Goal: Check status: Check status

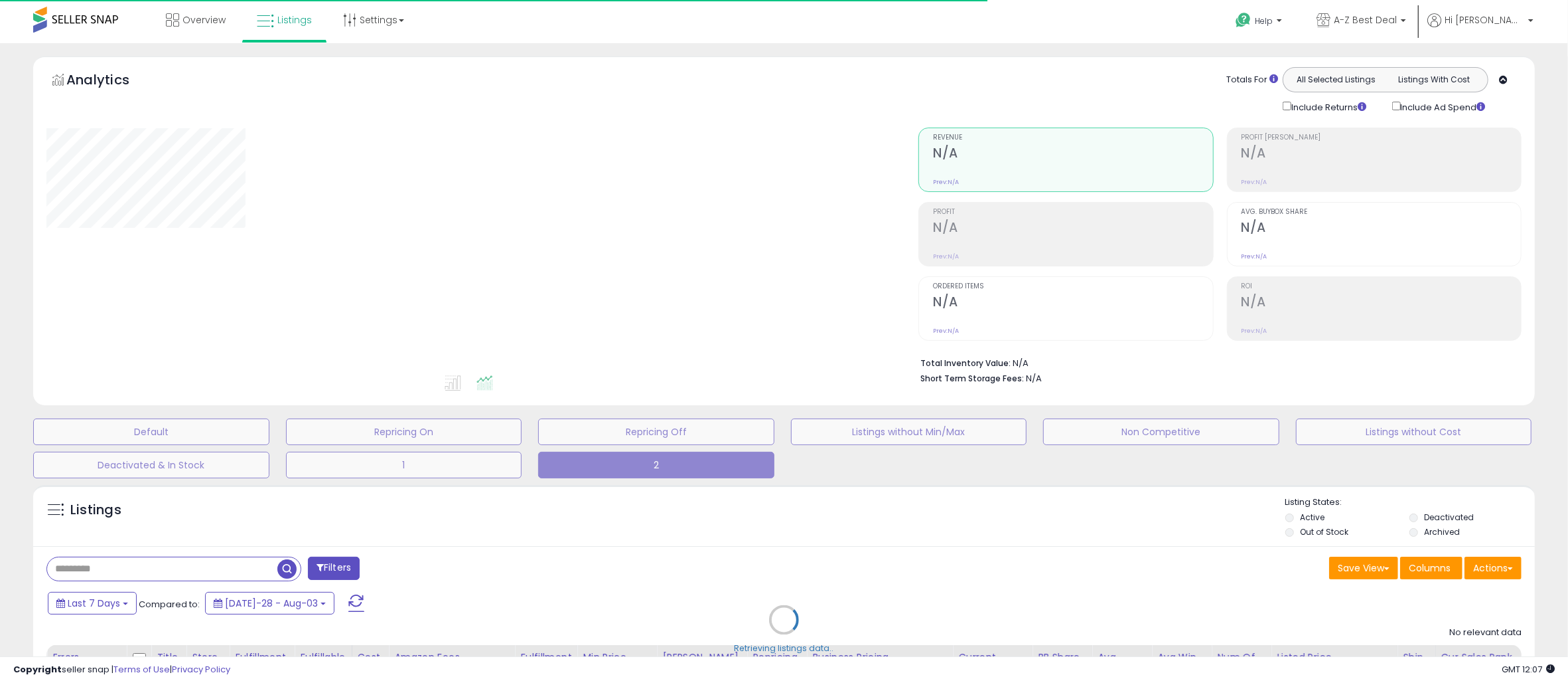
type input "**********"
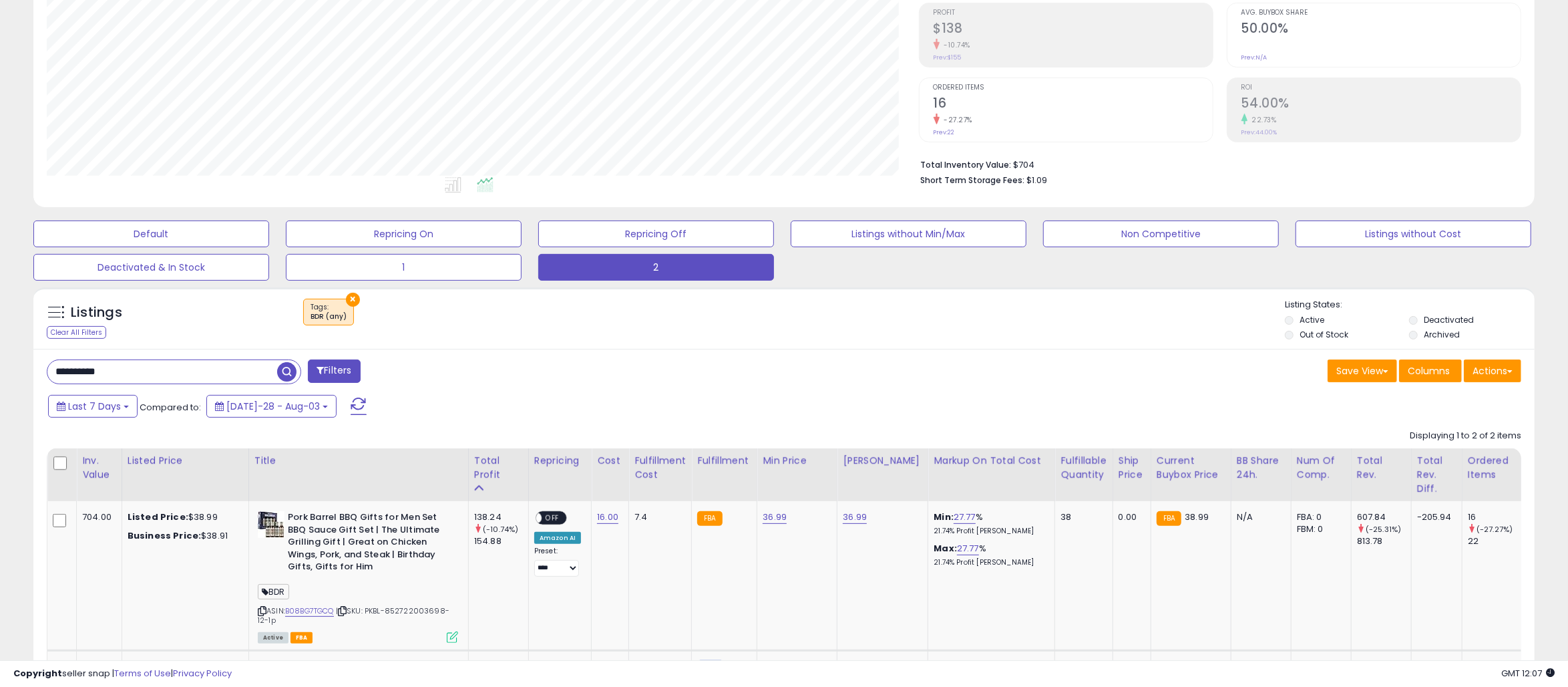
scroll to position [273, 872]
click at [943, 368] on div "Save View Save As New View Update Current View Columns Actions Import Export Vi…" at bounding box center [1158, 372] width 748 height 26
drag, startPoint x: 178, startPoint y: 367, endPoint x: -56, endPoint y: 348, distance: 234.8
click at [0, 348] on html "Unable to login Retrieving listings data.. has not yet accepted the Terms of Us…" at bounding box center [784, 143] width 1568 height 687
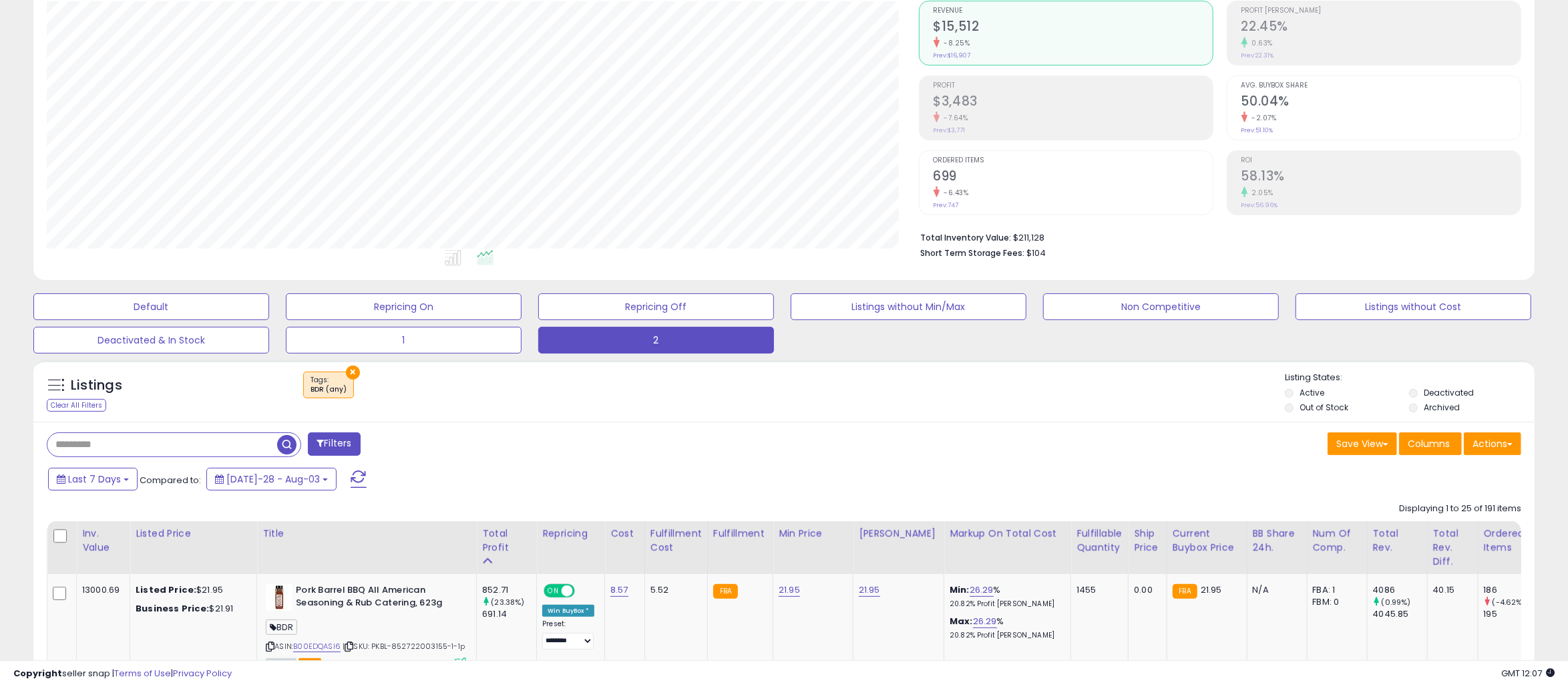
click at [994, 103] on h2 "$3,483" at bounding box center [1073, 103] width 279 height 18
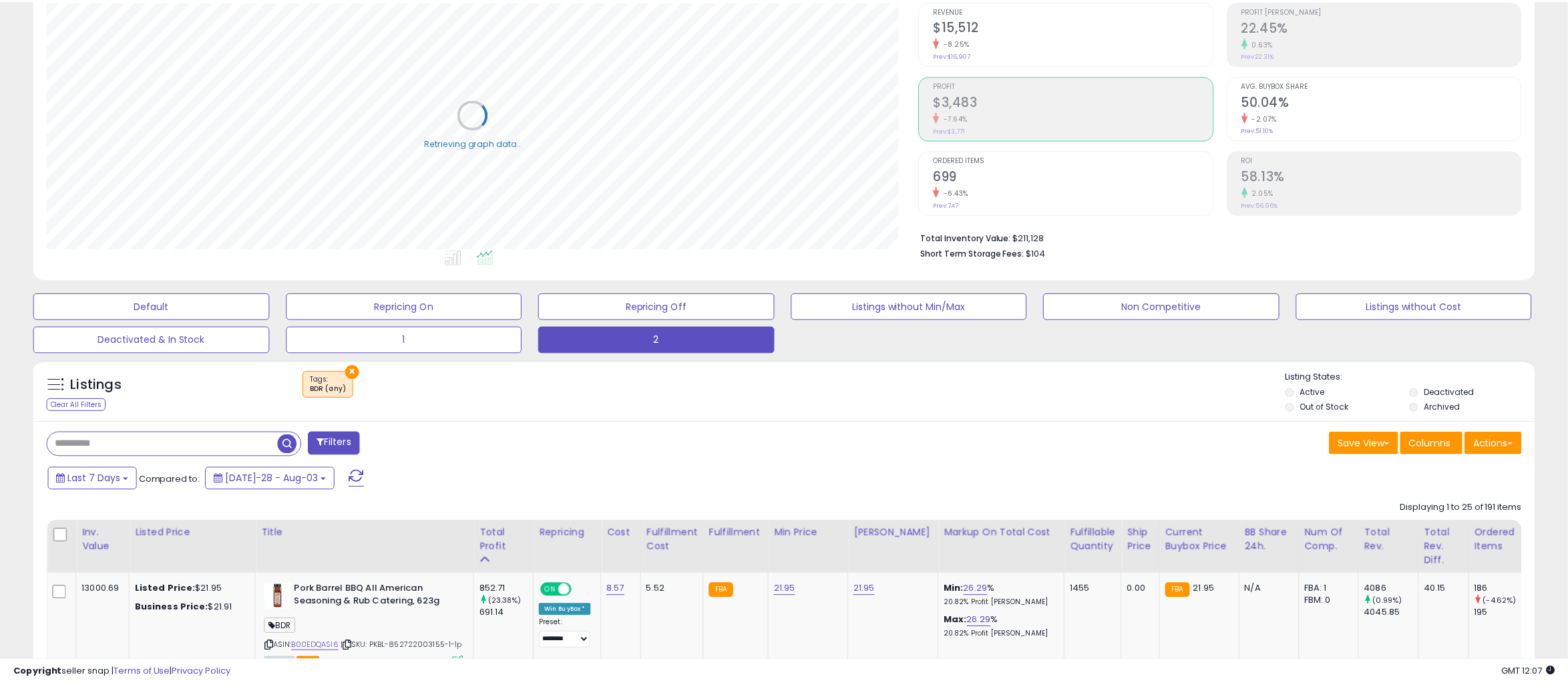
scroll to position [667705, 666996]
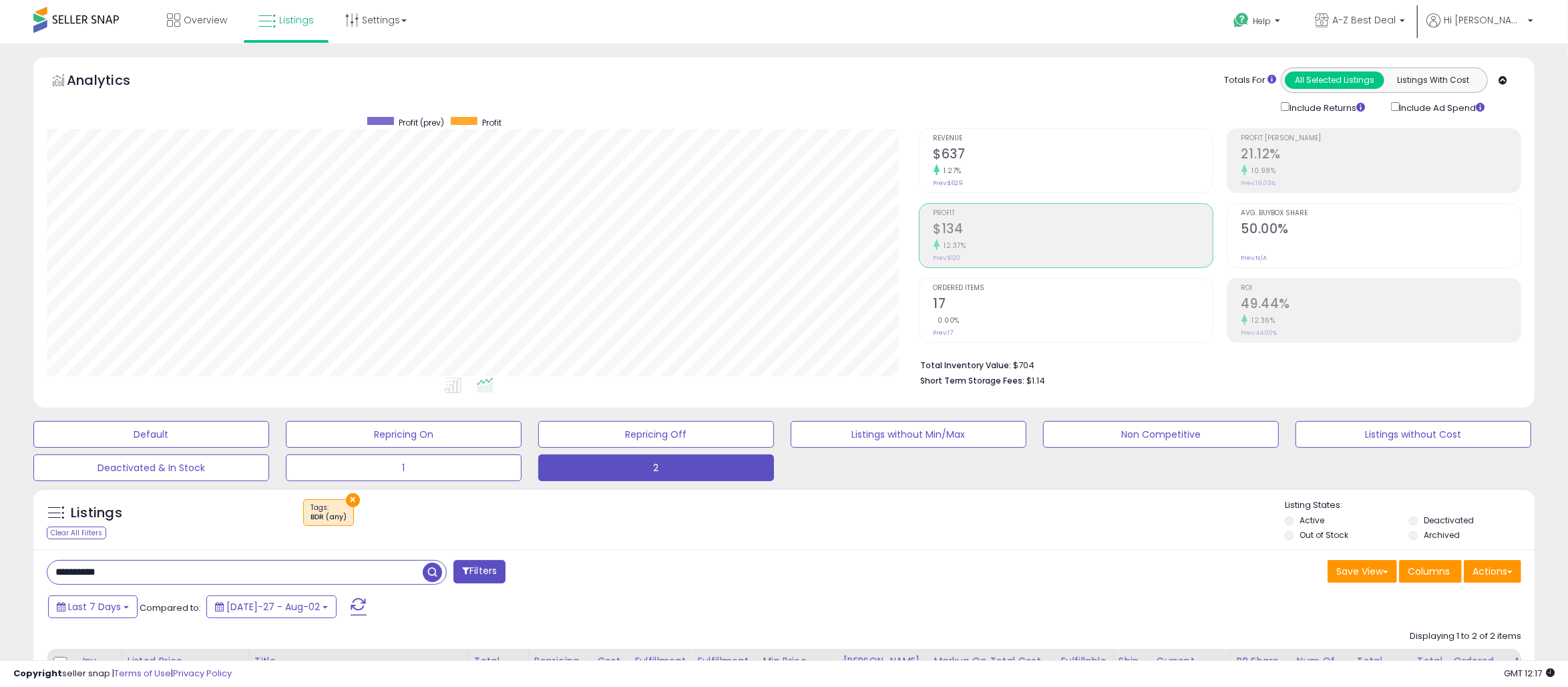
scroll to position [273, 872]
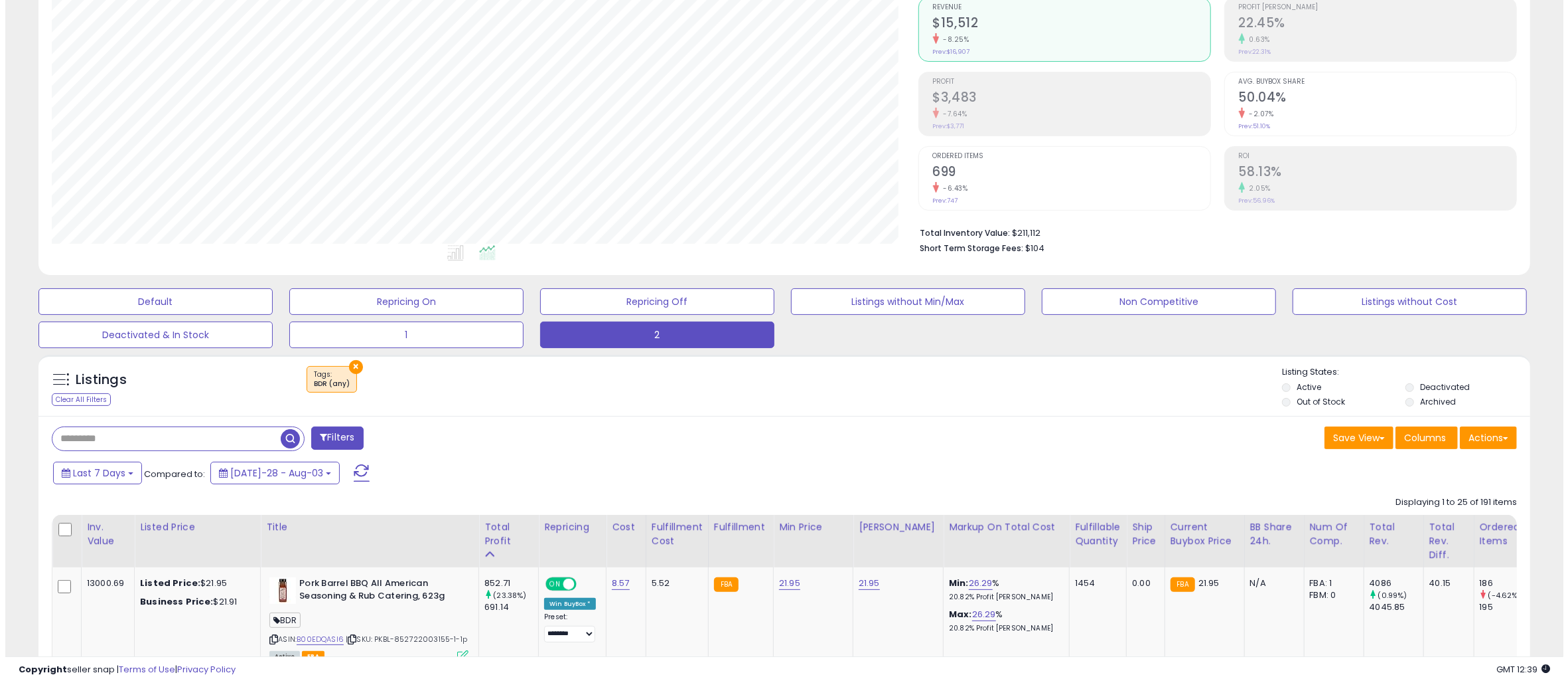
scroll to position [127, 0]
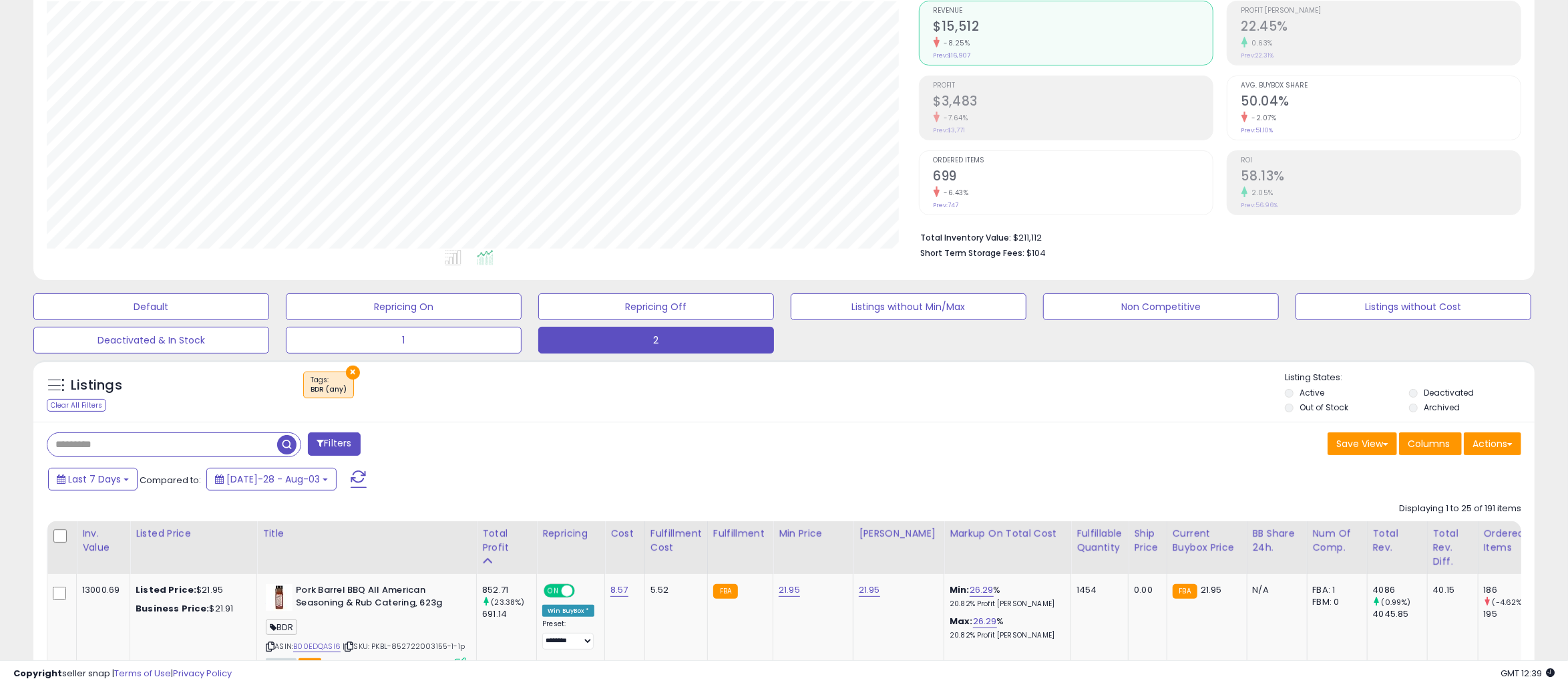
click at [1013, 126] on div "Profit $3,483 -7.64% Prev: $3,771" at bounding box center [1073, 106] width 279 height 60
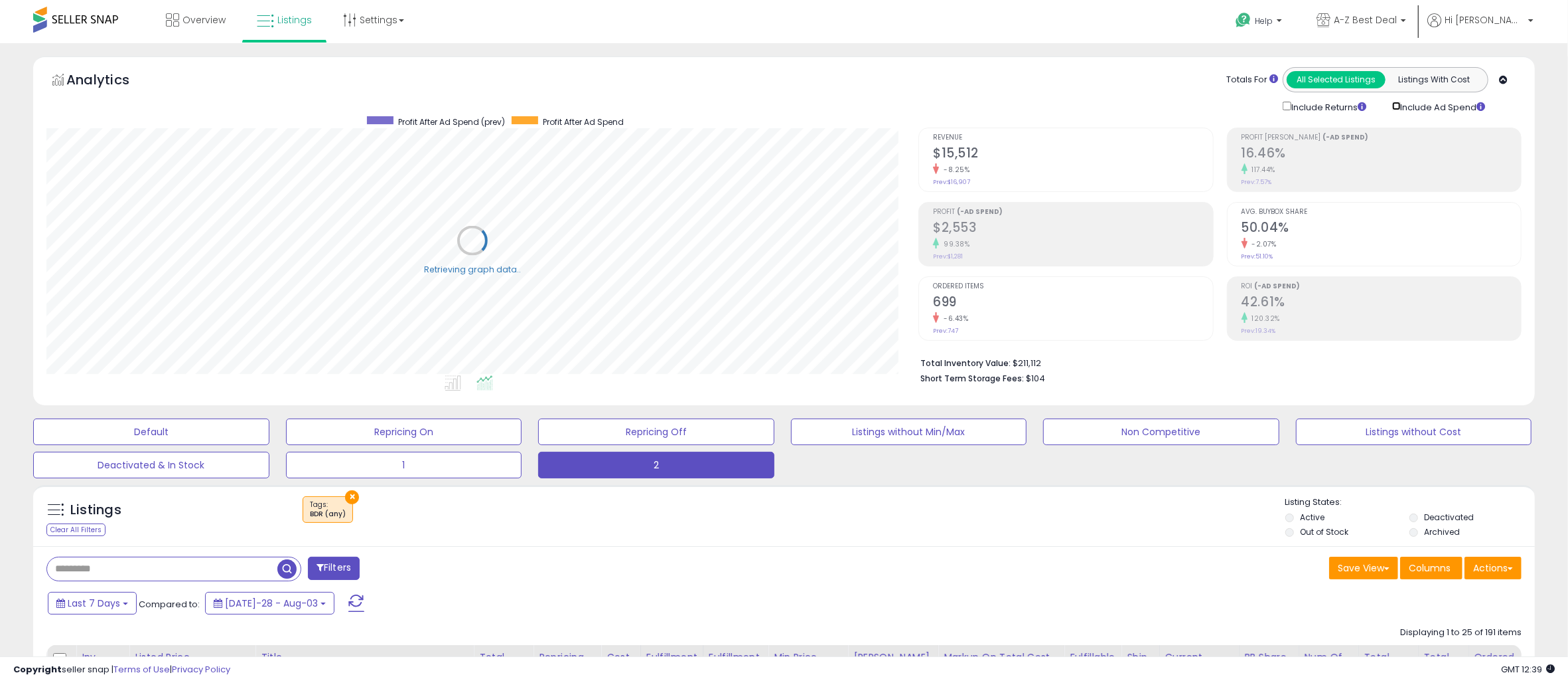
scroll to position [663817, 662768]
click at [982, 243] on div "99.38%" at bounding box center [1066, 244] width 277 height 12
click at [1384, 99] on div "Include Ad Spend" at bounding box center [1435, 106] width 125 height 15
click at [1087, 229] on h2 "$3,483" at bounding box center [1072, 229] width 279 height 18
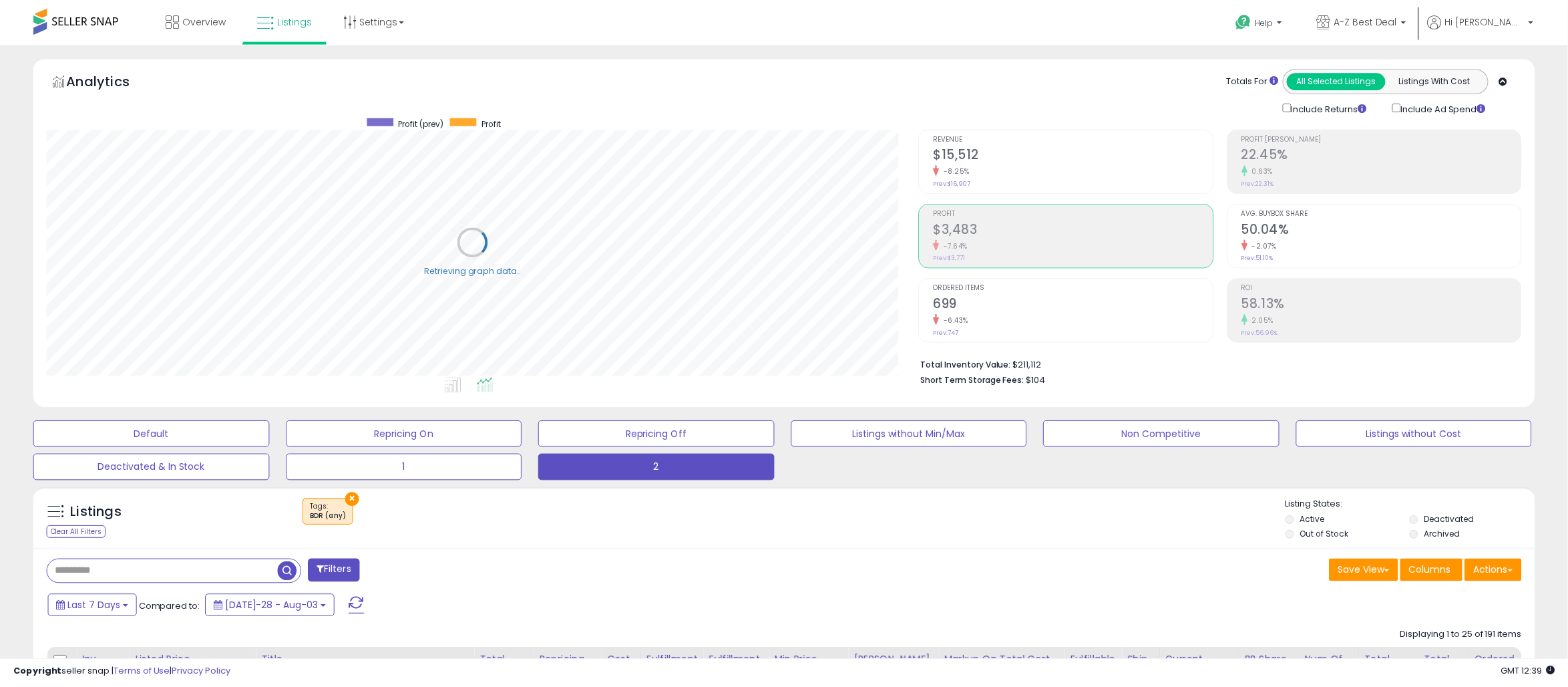
scroll to position [667705, 666996]
